Goal: Task Accomplishment & Management: Manage account settings

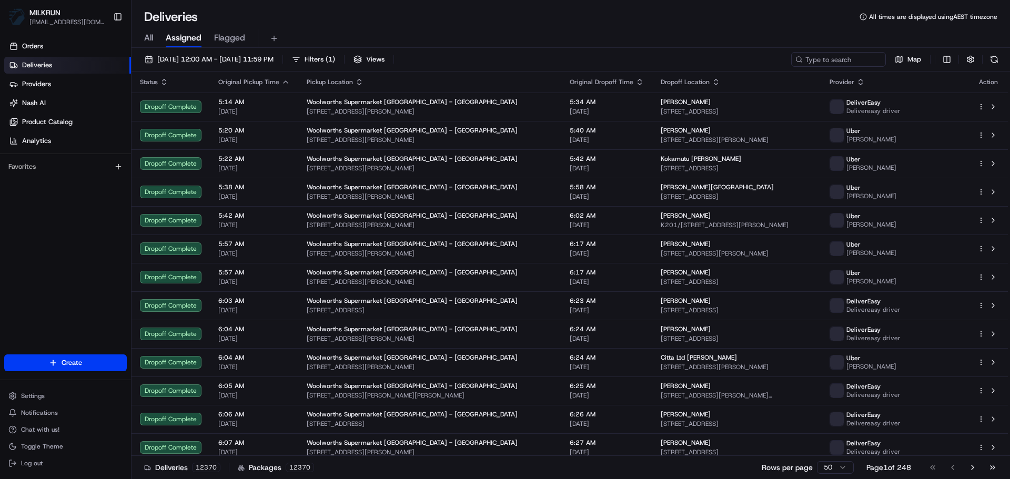
click at [152, 35] on span "All" at bounding box center [148, 38] width 9 height 13
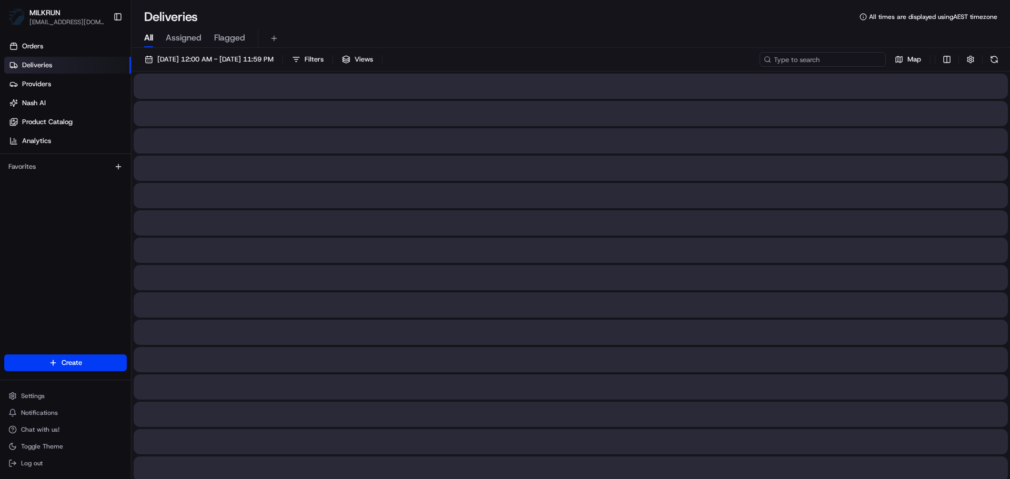
click at [870, 62] on input at bounding box center [822, 59] width 126 height 15
paste input "anastasia.saphira11@gmail.com"
type input "anastasia.saphira11@gmail.com"
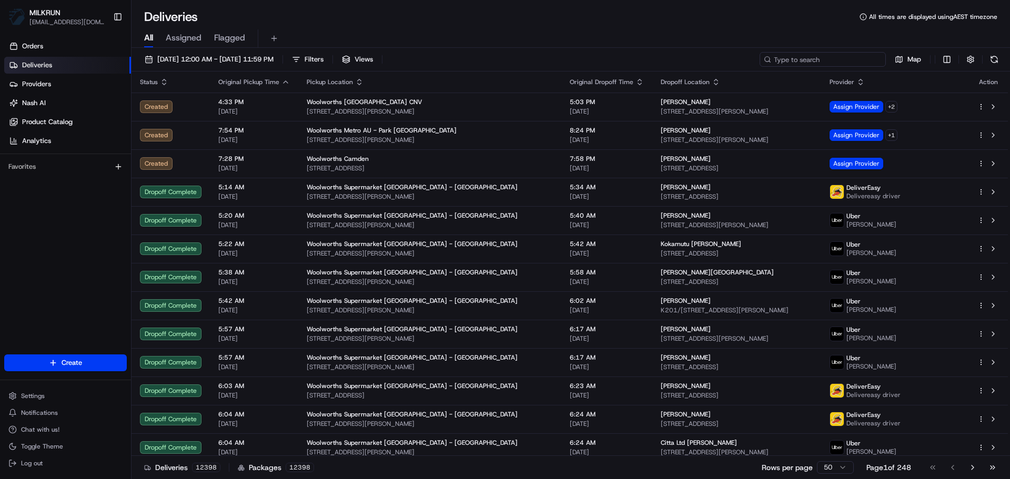
paste input "[PERSON_NAME]"
type input "[PERSON_NAME]"
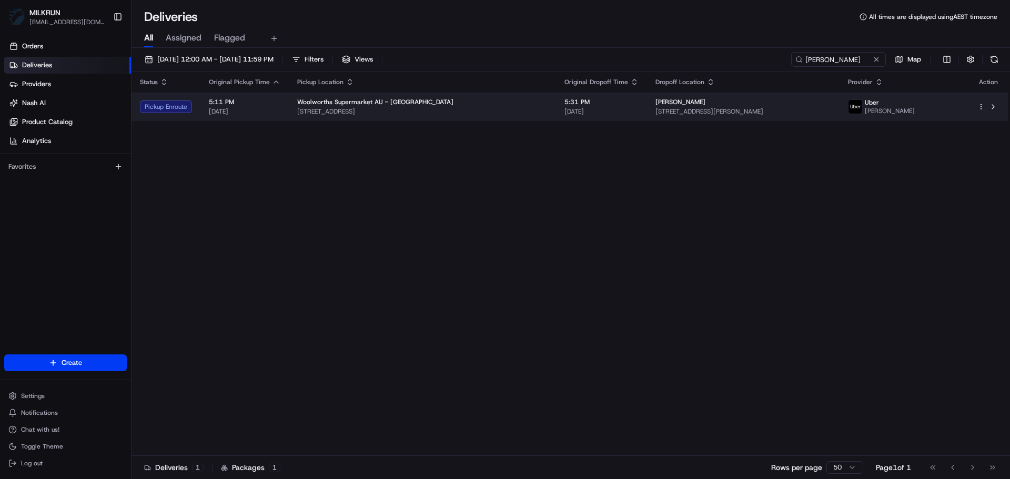
click at [607, 105] on span "5:31 PM" at bounding box center [601, 102] width 74 height 8
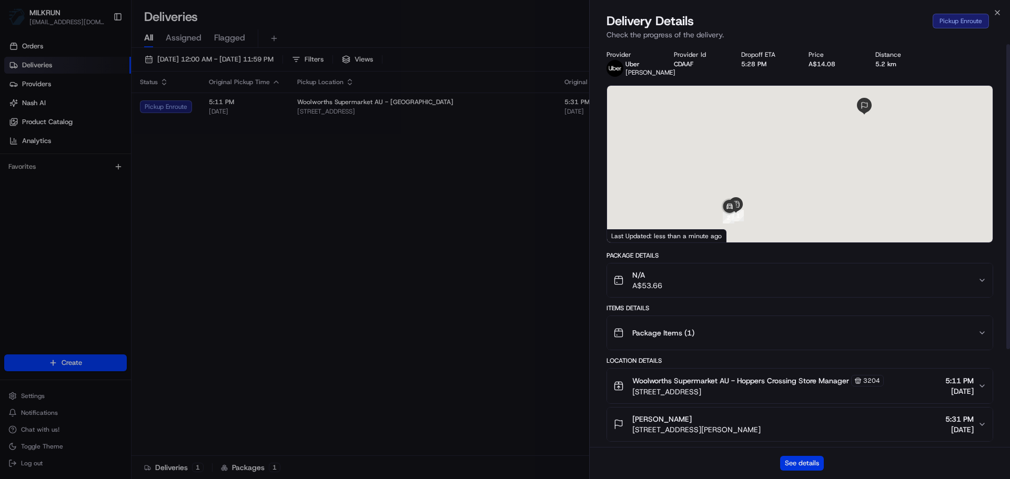
click at [810, 457] on button "See details" at bounding box center [802, 463] width 44 height 15
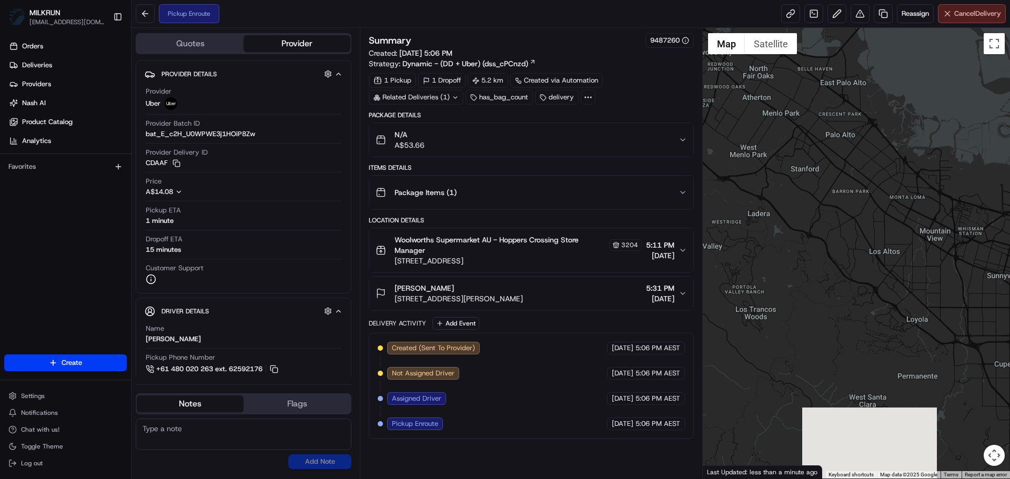
click at [970, 23] on button "Cancel Delivery" at bounding box center [972, 13] width 68 height 19
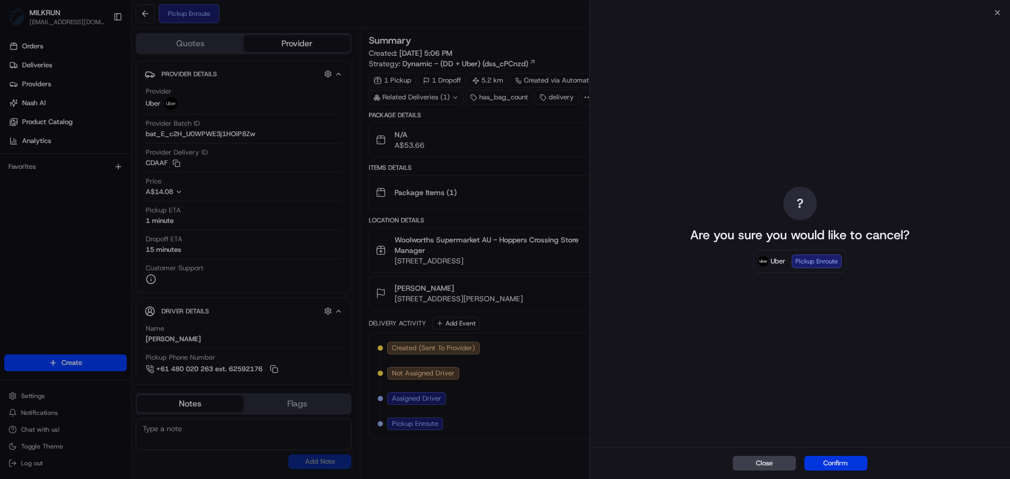
click at [849, 466] on button "Confirm" at bounding box center [835, 463] width 63 height 15
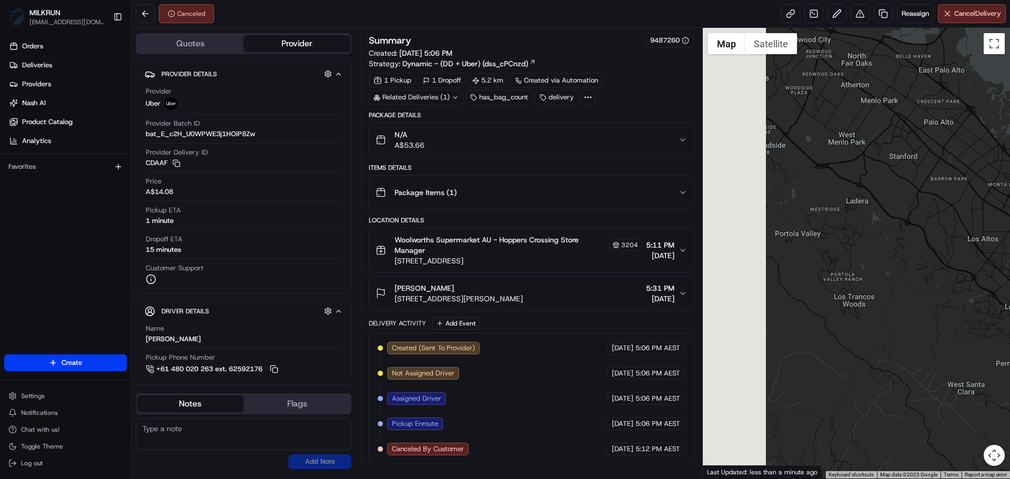
drag, startPoint x: 820, startPoint y: 288, endPoint x: 922, endPoint y: 252, distance: 107.9
click at [923, 273] on div at bounding box center [857, 253] width 308 height 451
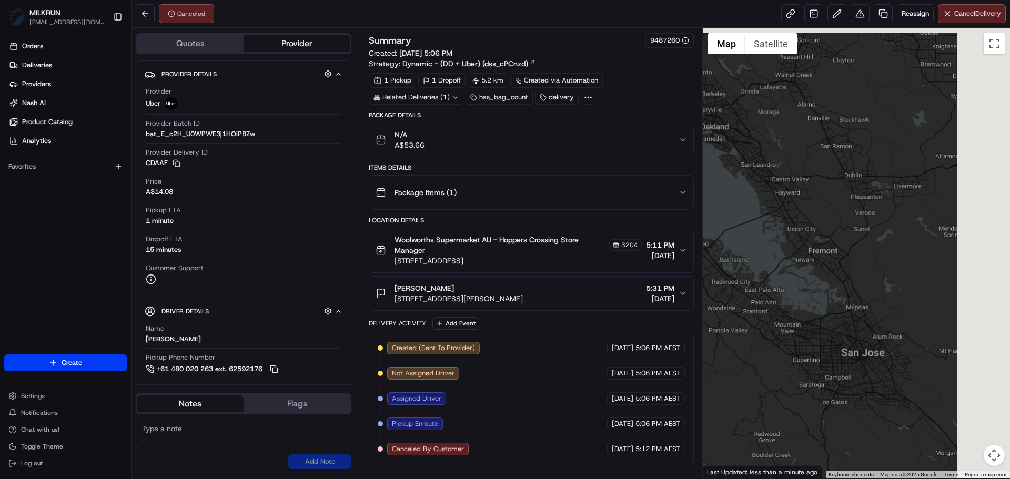
click at [685, 349] on div "Quotes Provider Provider Details Hidden ( 1 ) Provider Uber Provider Batch ID b…" at bounding box center [570, 253] width 878 height 451
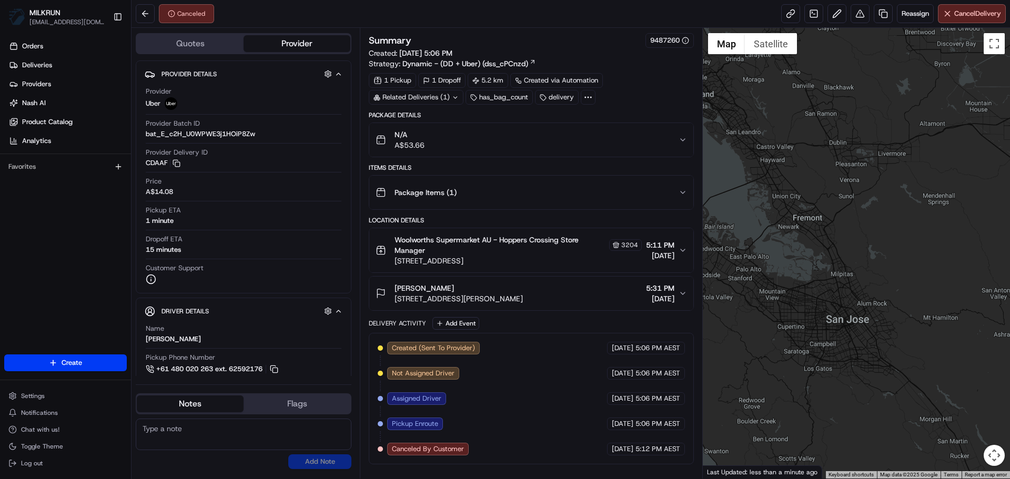
drag, startPoint x: 838, startPoint y: 306, endPoint x: 848, endPoint y: 304, distance: 10.1
click at [848, 304] on div at bounding box center [857, 253] width 308 height 451
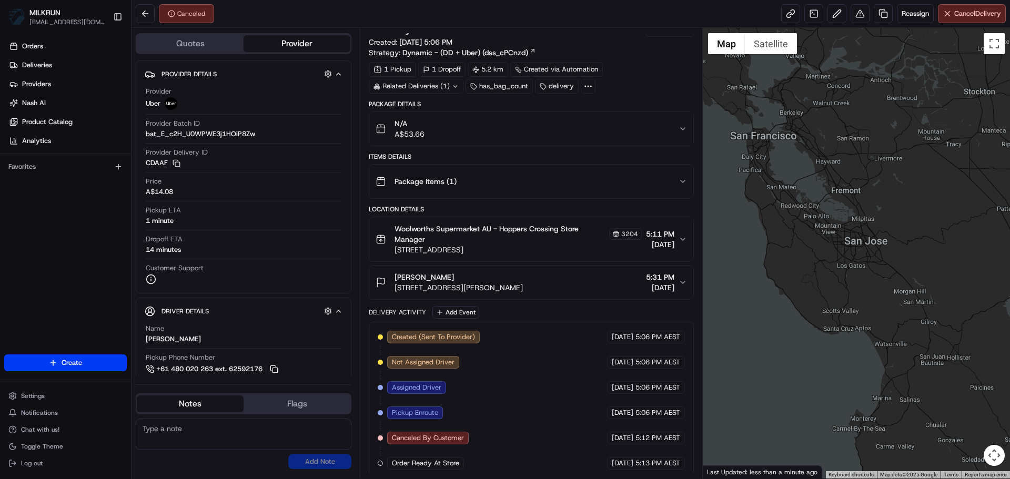
scroll to position [16, 0]
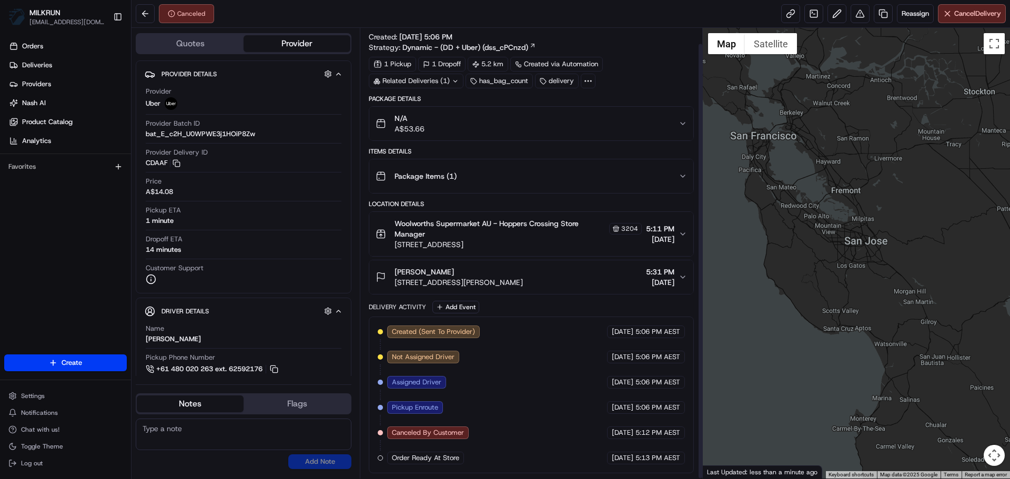
drag, startPoint x: 604, startPoint y: 322, endPoint x: 598, endPoint y: 403, distance: 80.7
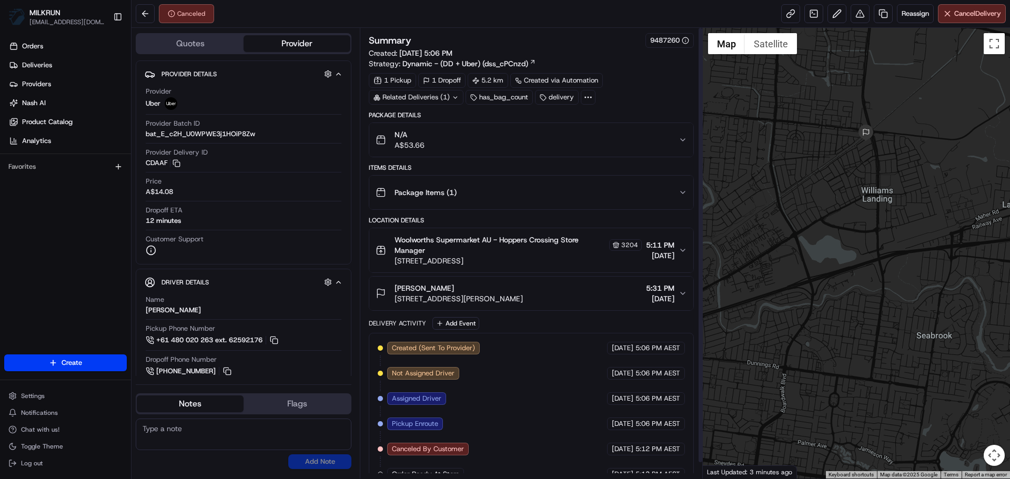
drag, startPoint x: 706, startPoint y: 348, endPoint x: 763, endPoint y: 324, distance: 61.8
click at [702, 324] on div at bounding box center [700, 245] width 4 height 434
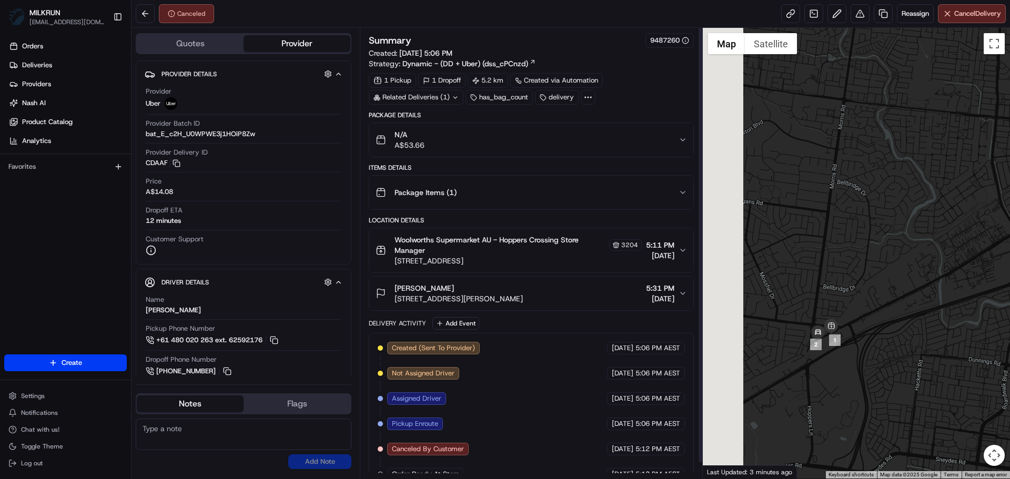
drag, startPoint x: 763, startPoint y: 325, endPoint x: 991, endPoint y: 322, distance: 228.2
click at [991, 322] on div at bounding box center [857, 253] width 308 height 451
